Goal: Information Seeking & Learning: Learn about a topic

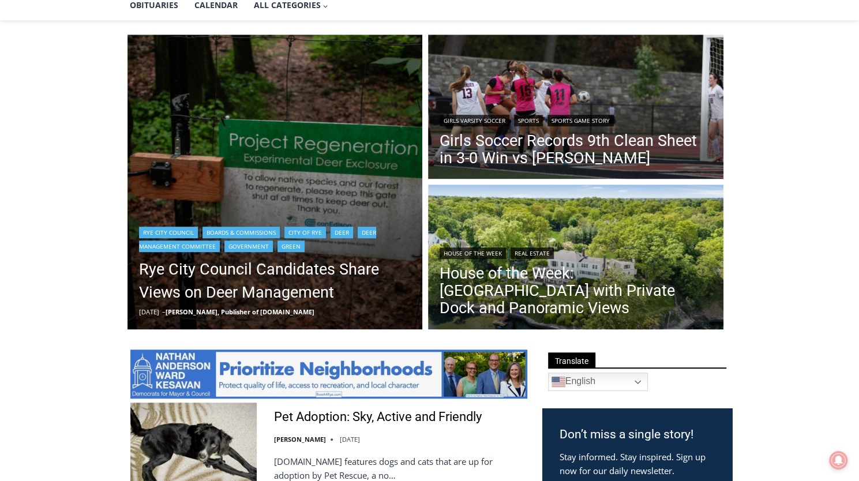
scroll to position [288, 0]
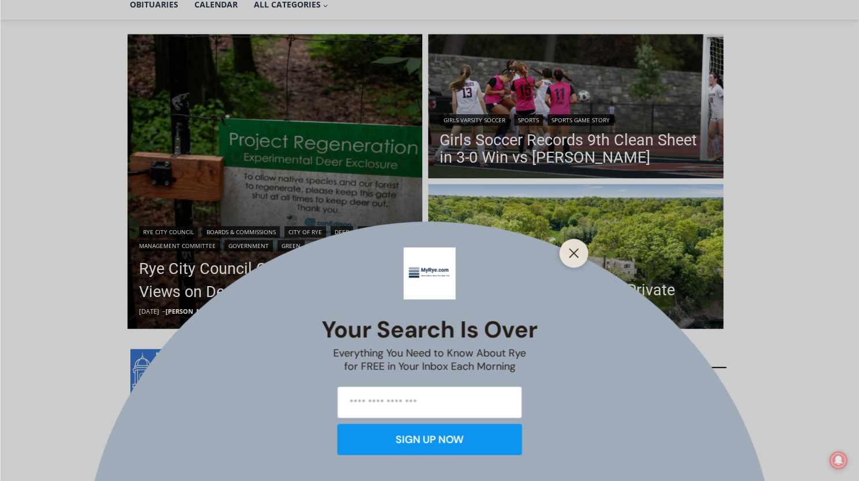
click at [553, 289] on div "Your Search is Over Everything You Need to Know About Rye for FREE in Your Inbo…" at bounding box center [429, 240] width 859 height 481
click at [575, 255] on line "Close" at bounding box center [573, 253] width 8 height 8
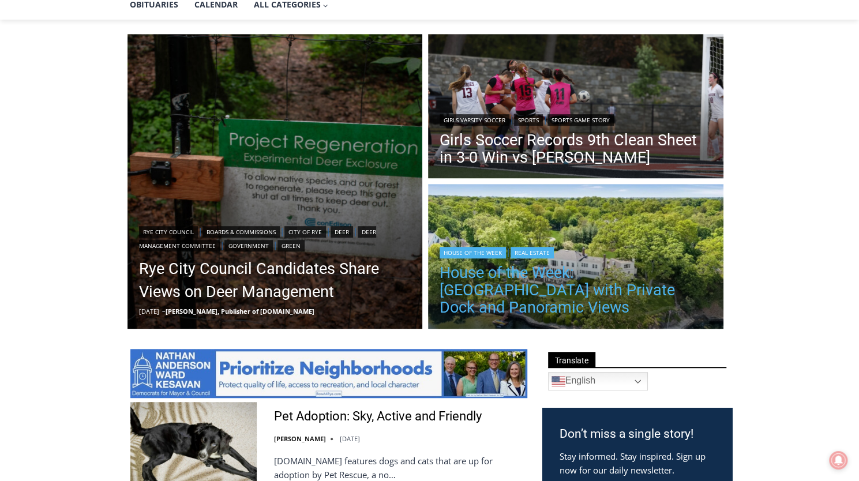
click at [572, 271] on link "House of the Week: [GEOGRAPHIC_DATA] with Private Dock and Panoramic Views" at bounding box center [575, 290] width 272 height 52
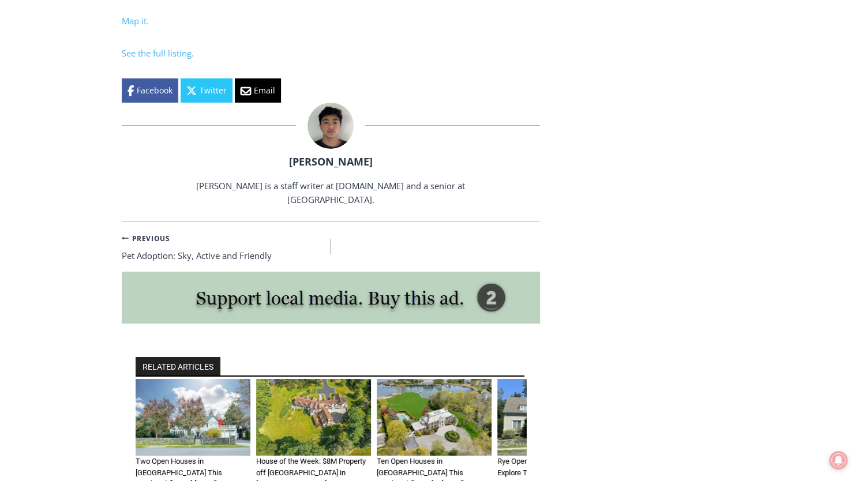
scroll to position [4879, 0]
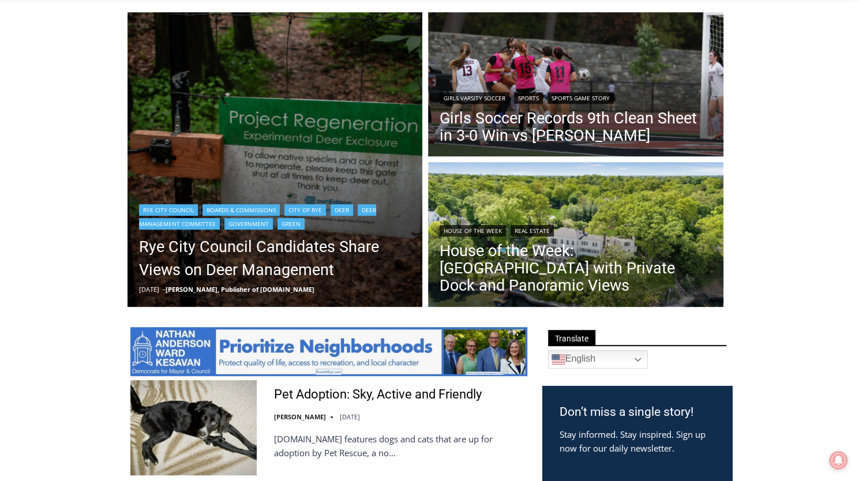
scroll to position [337, 0]
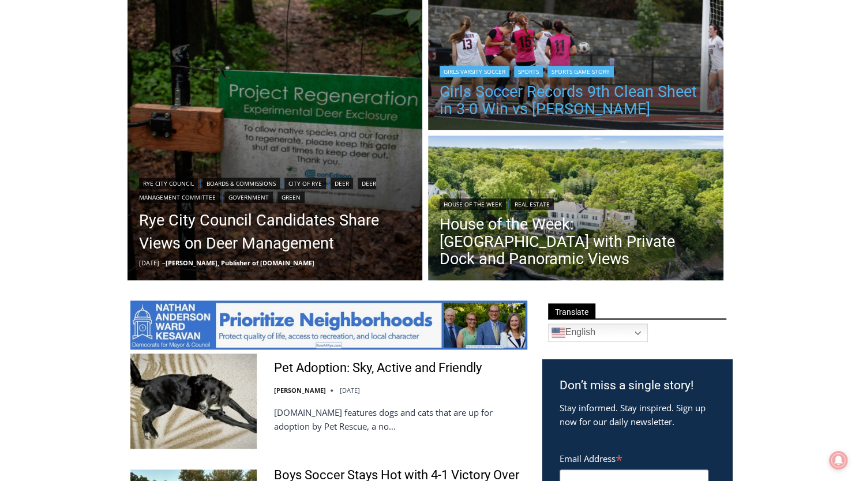
click at [543, 96] on link "Girls Soccer Records 9th Clean Sheet in 3-0 Win vs [PERSON_NAME]" at bounding box center [575, 100] width 272 height 35
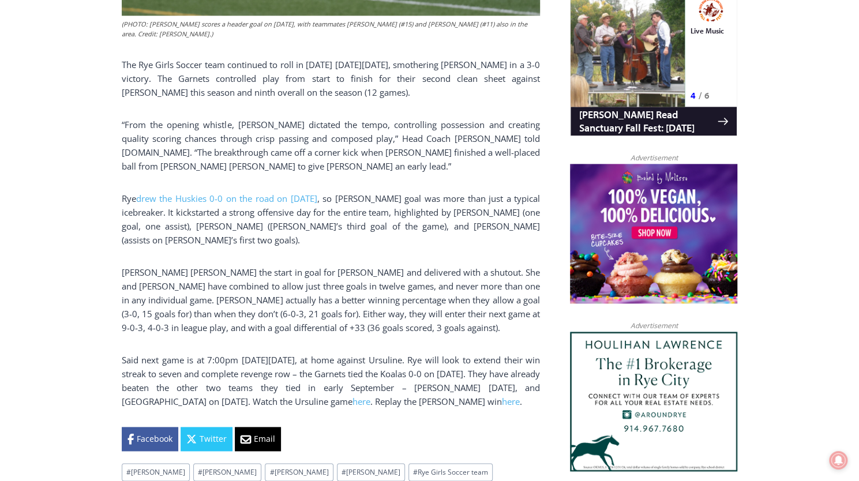
scroll to position [900, 0]
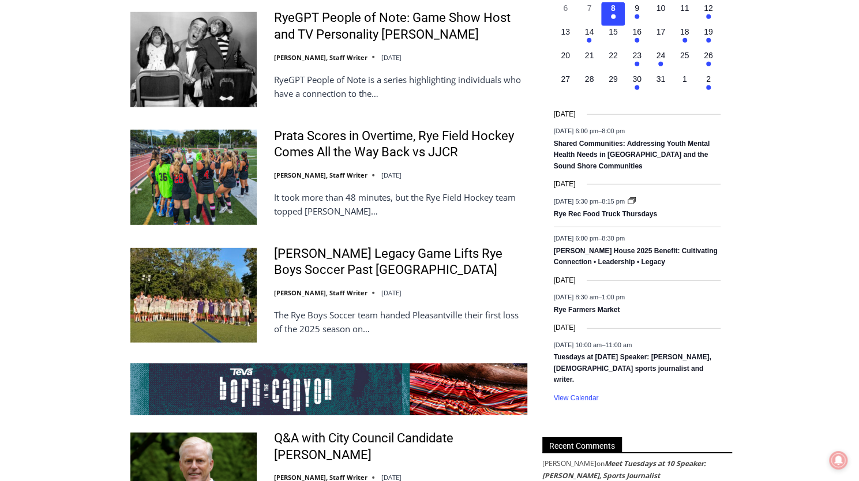
scroll to position [1815, 0]
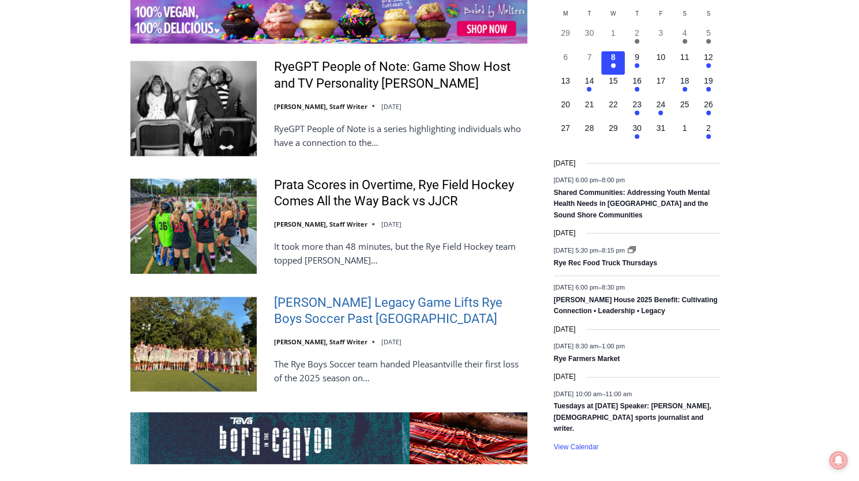
click at [426, 295] on link "[PERSON_NAME] Legacy Game Lifts Rye Boys Soccer Past [GEOGRAPHIC_DATA]" at bounding box center [400, 311] width 253 height 33
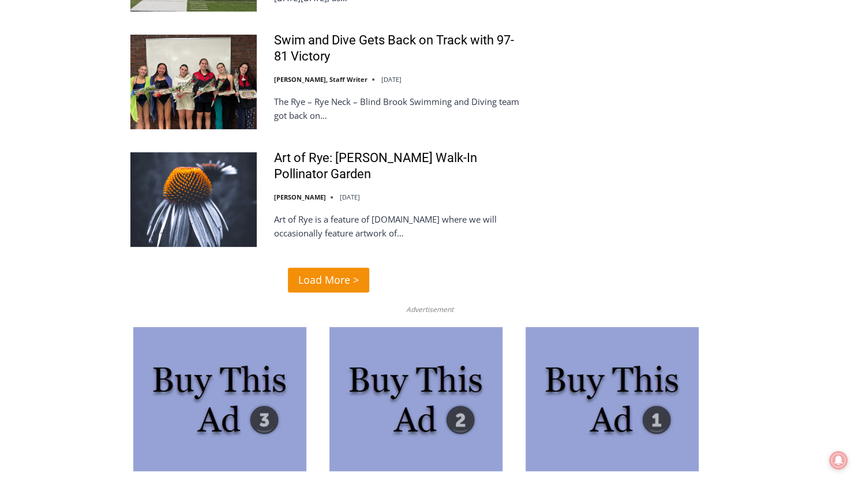
scroll to position [2715, 0]
